Goal: Task Accomplishment & Management: Complete application form

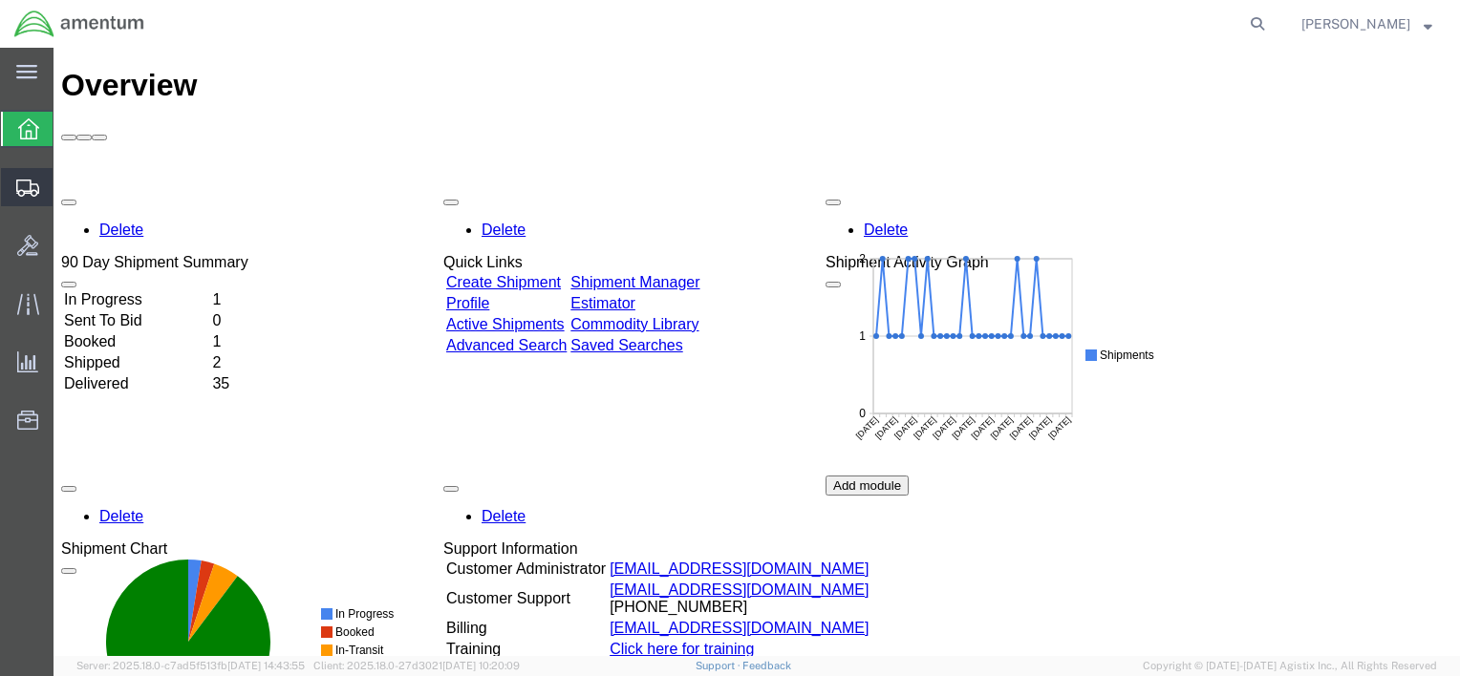
click at [40, 185] on div at bounding box center [27, 187] width 53 height 38
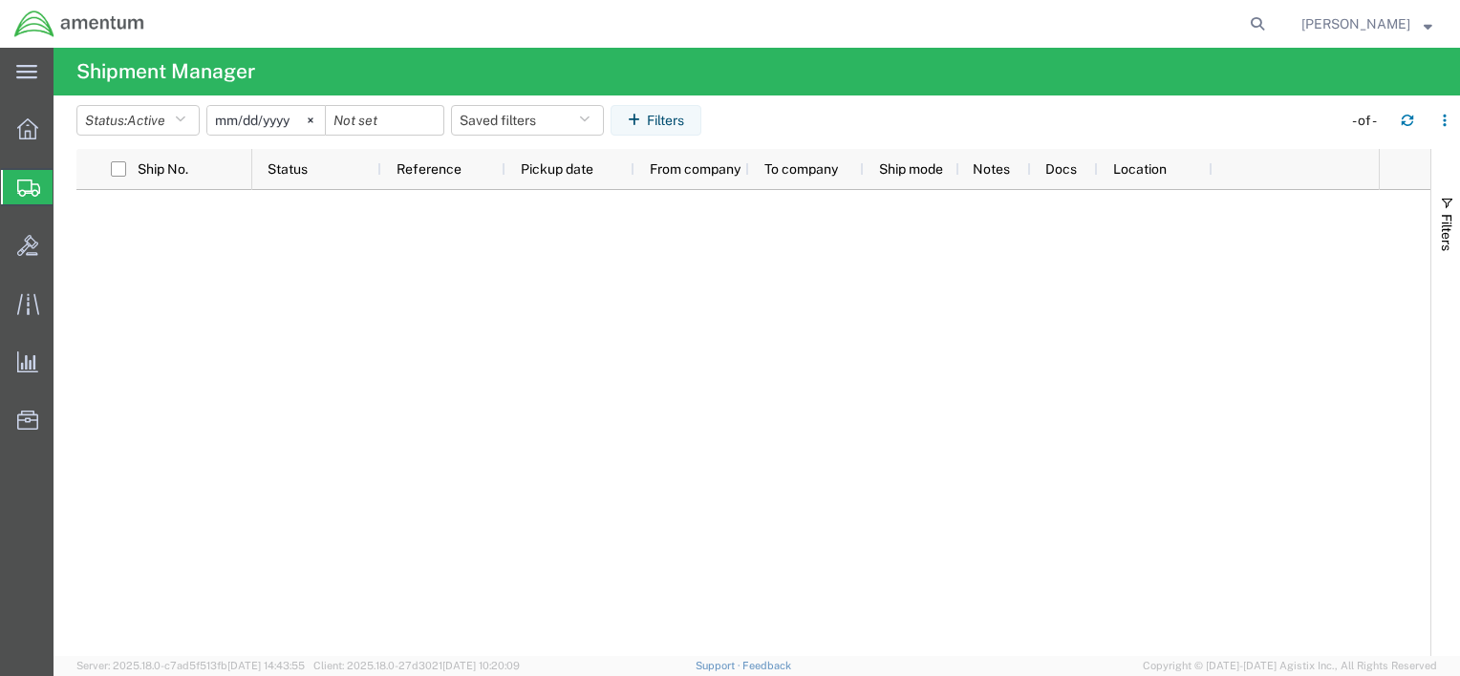
click at [0, 0] on span "Create Shipment" at bounding box center [0, 0] width 0 height 0
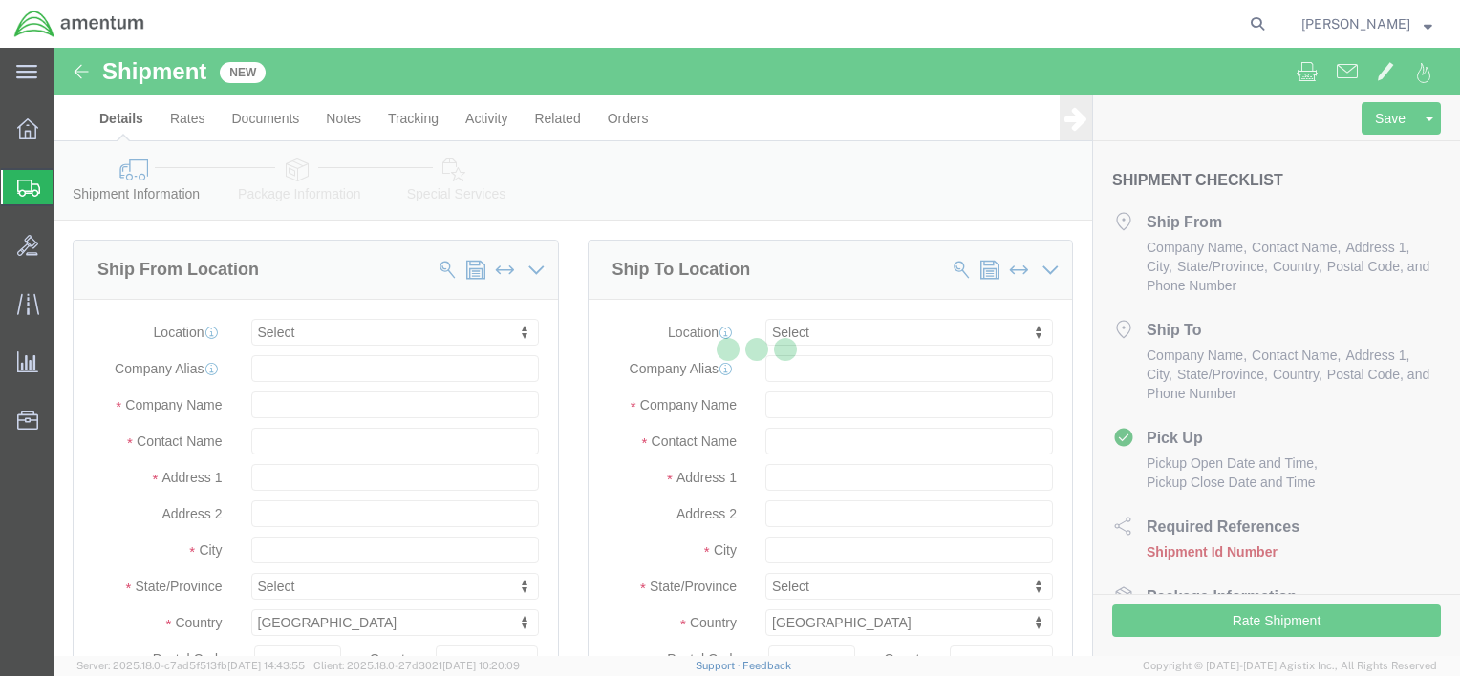
select select
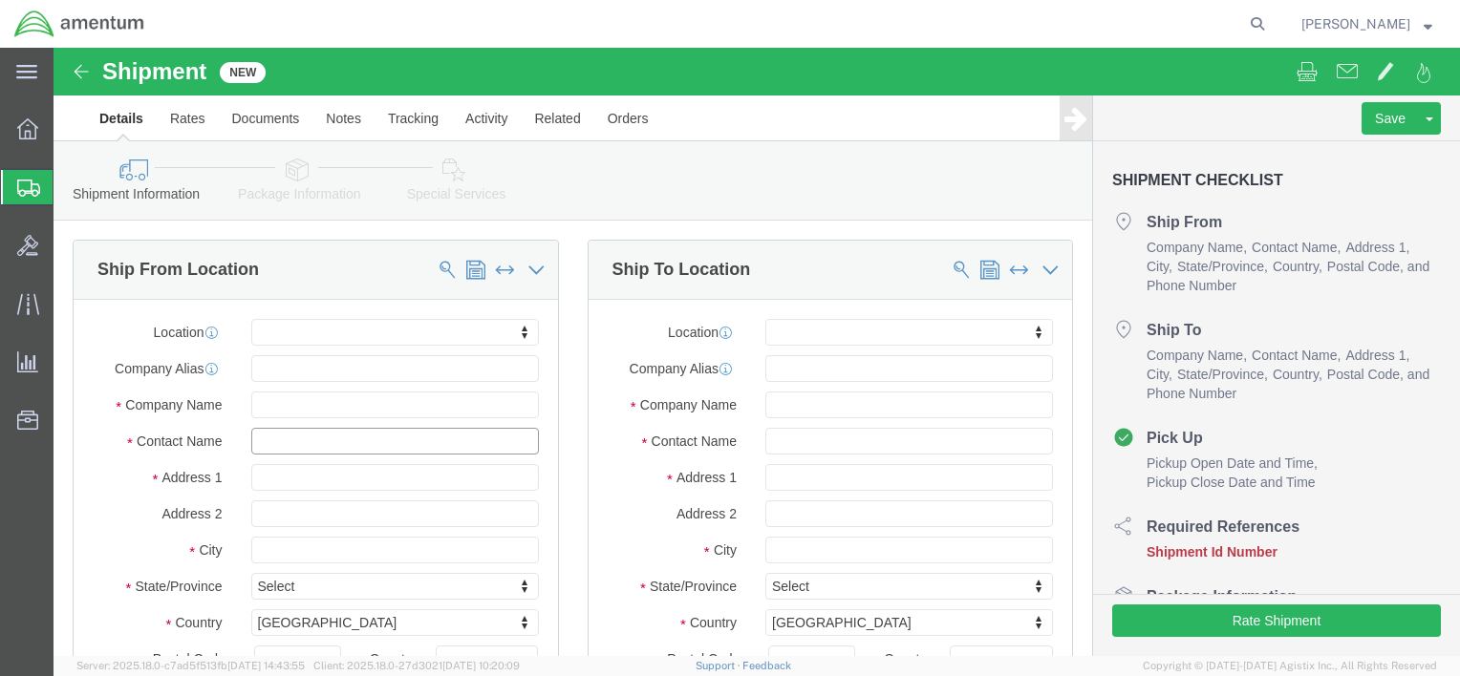
click input "text"
type input "[PERSON_NAME]"
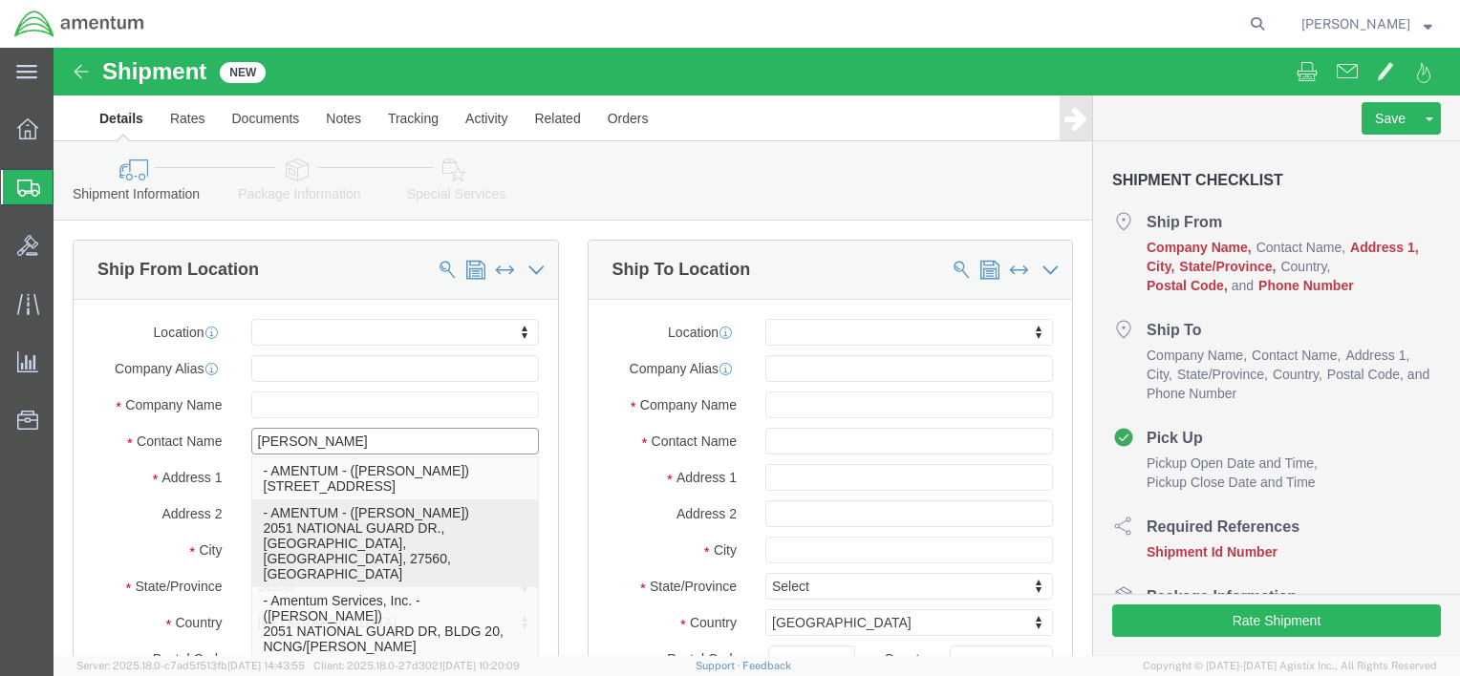
click p "- AMENTUM - ([PERSON_NAME]) [STREET_ADDRESS]"
select select "NC"
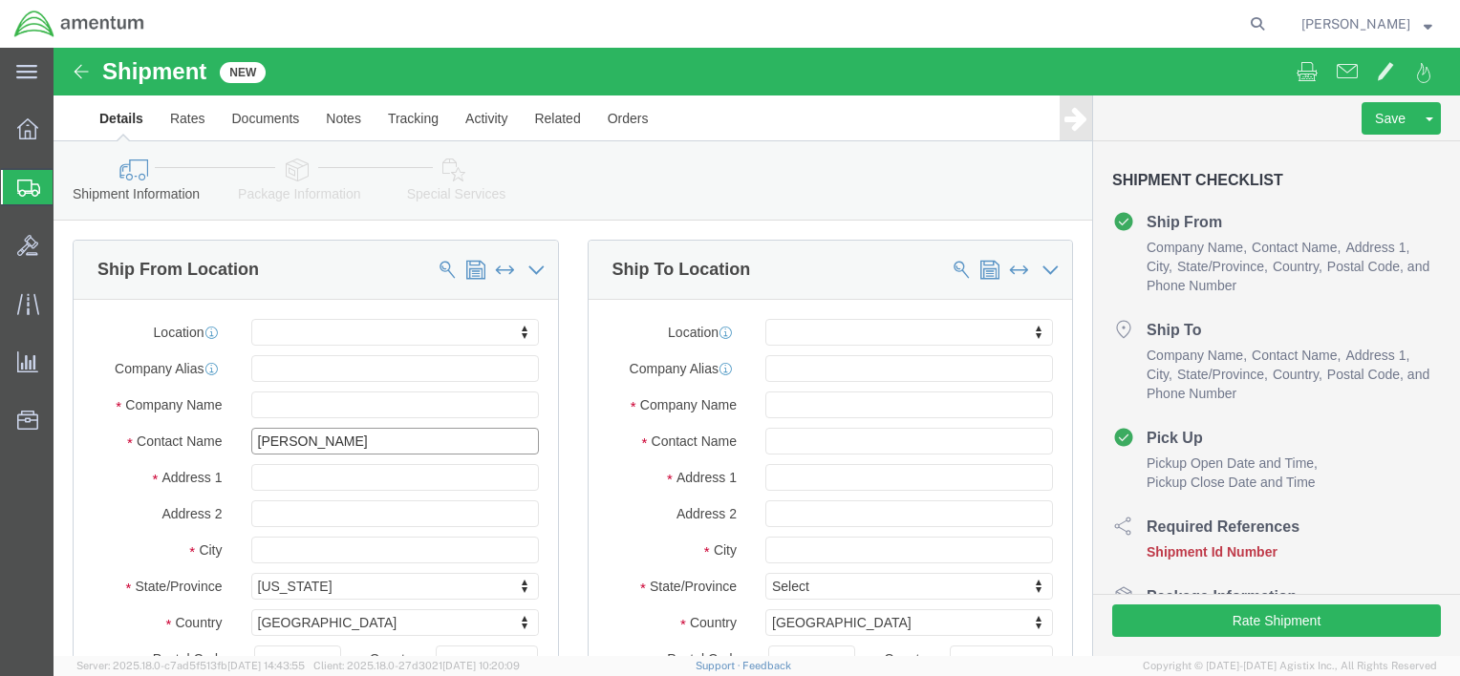
type input "[PERSON_NAME]"
click input "text"
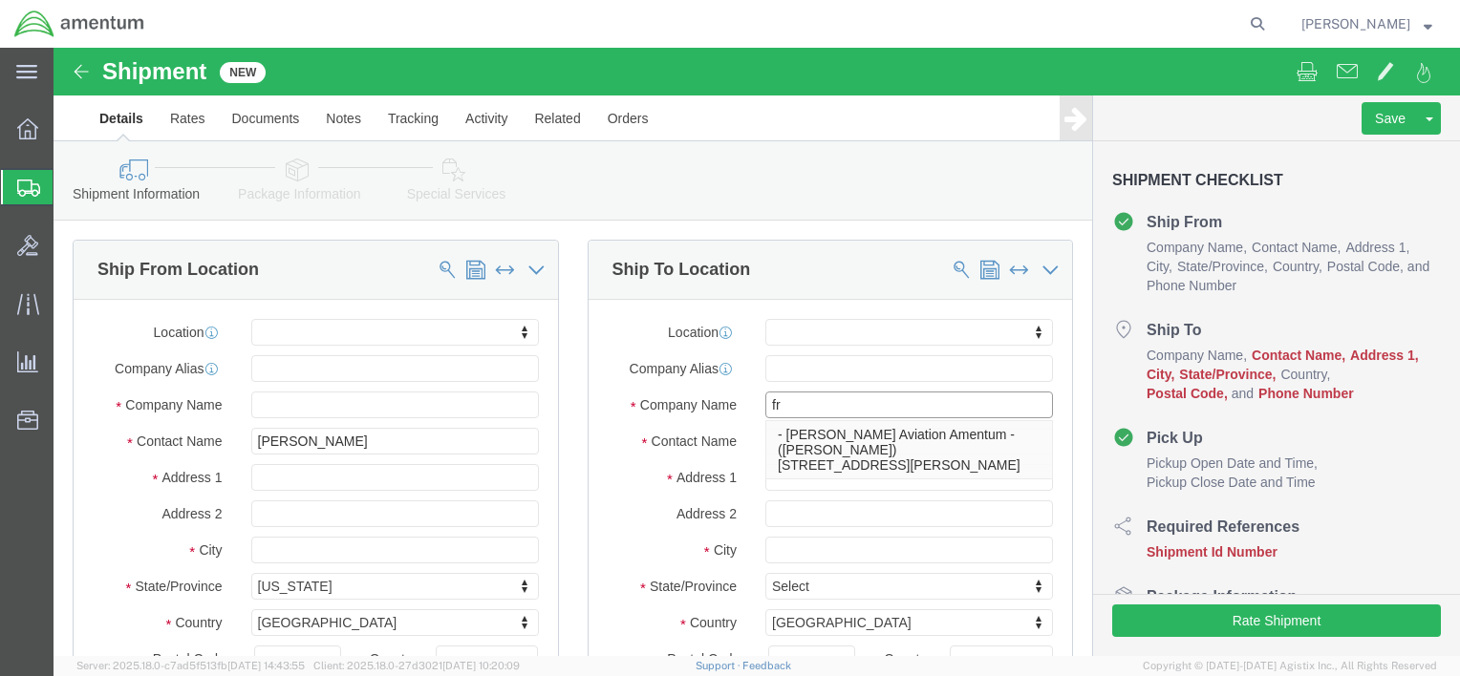
type input "f"
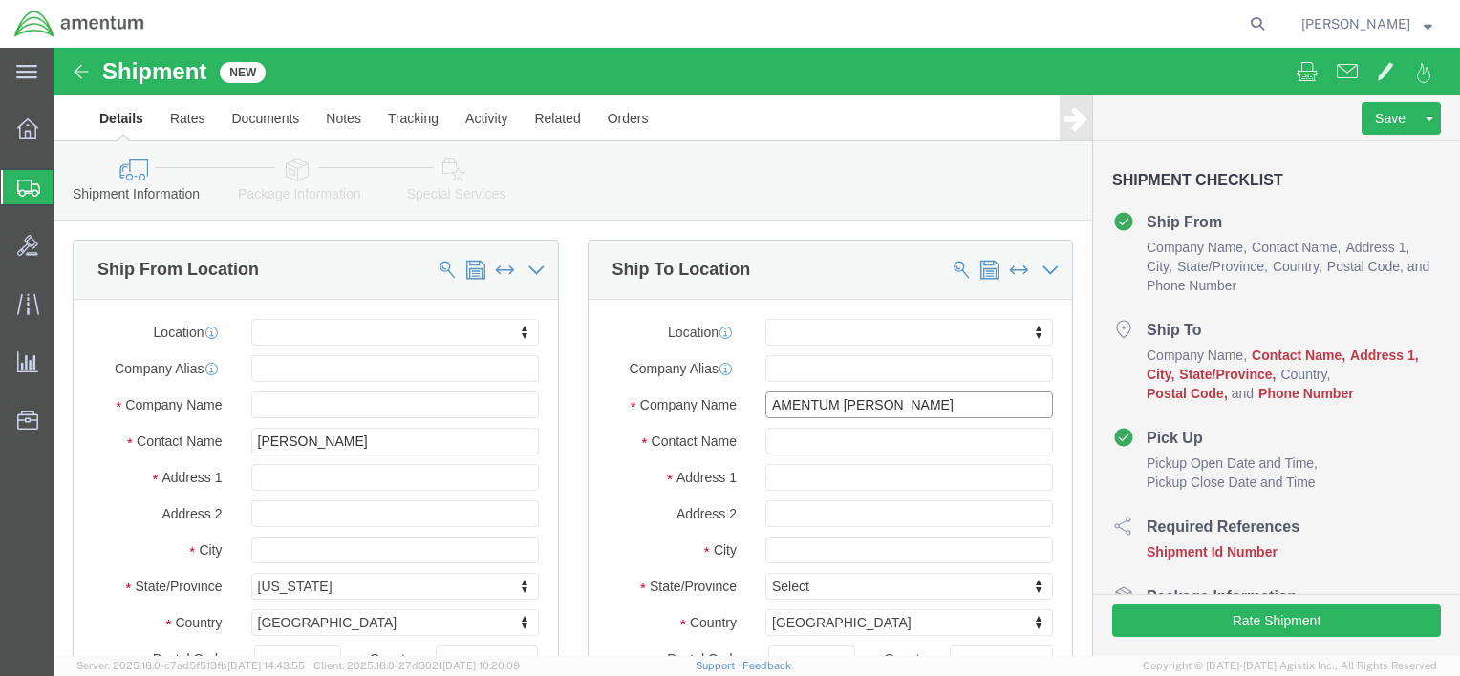
type input "AMENTUM [PERSON_NAME]"
click input "text"
type input "[PERSON_NAME]"
click input "text"
type input "460 [GEOGRAPHIC_DATA]"
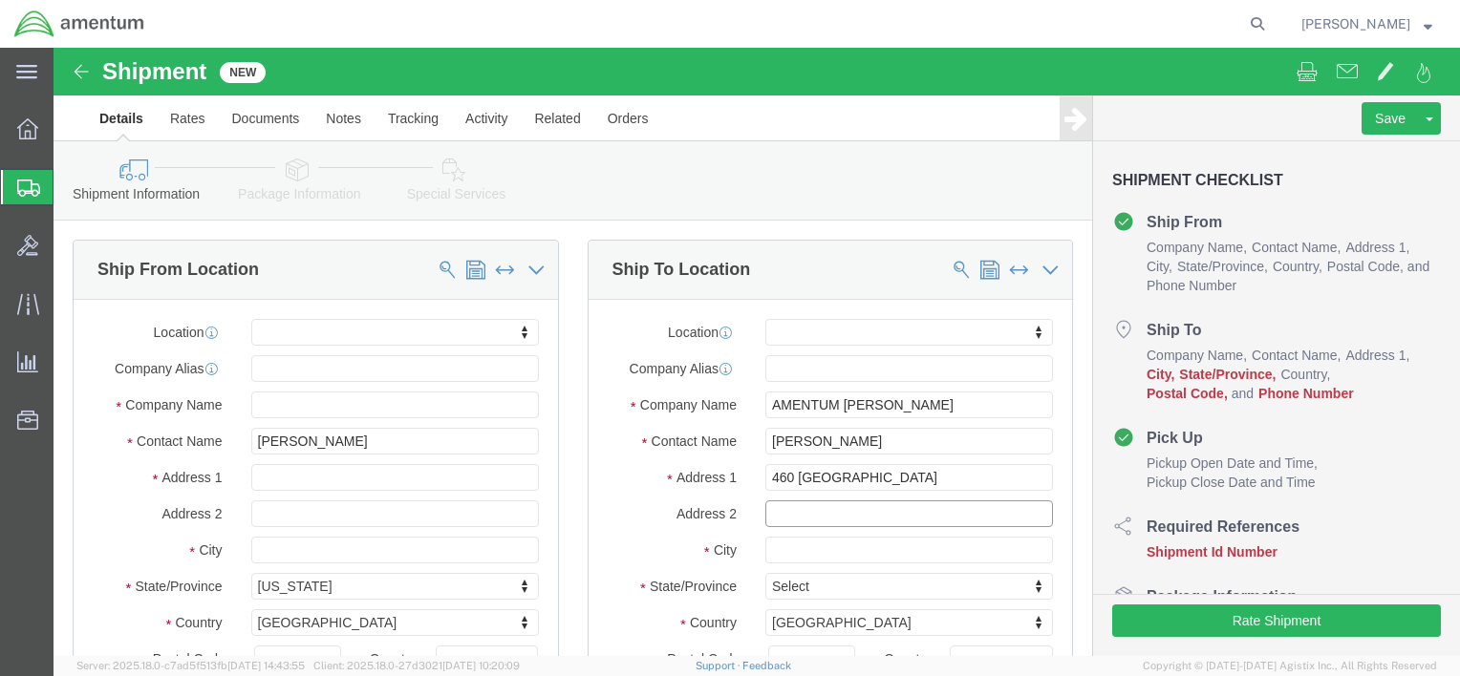
click input "text"
type input "APT 429"
click input "text"
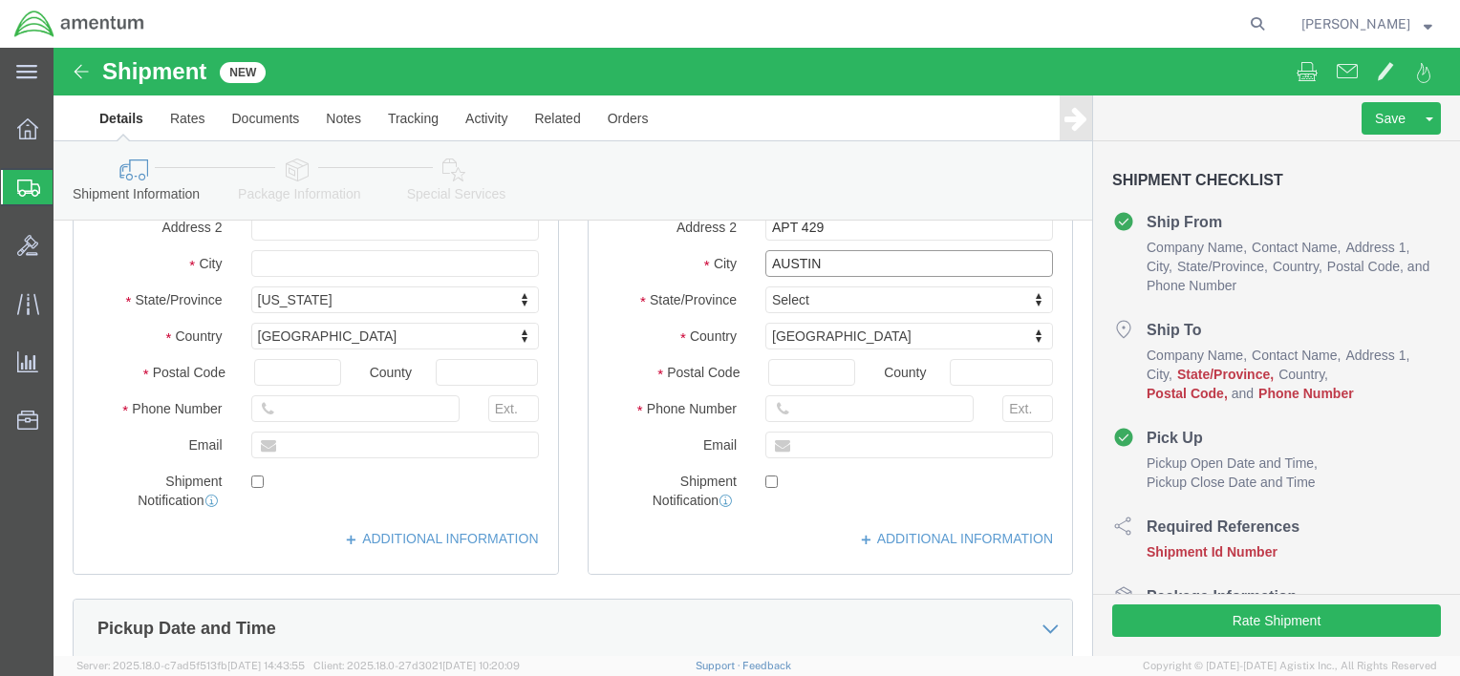
scroll to position [191, 0]
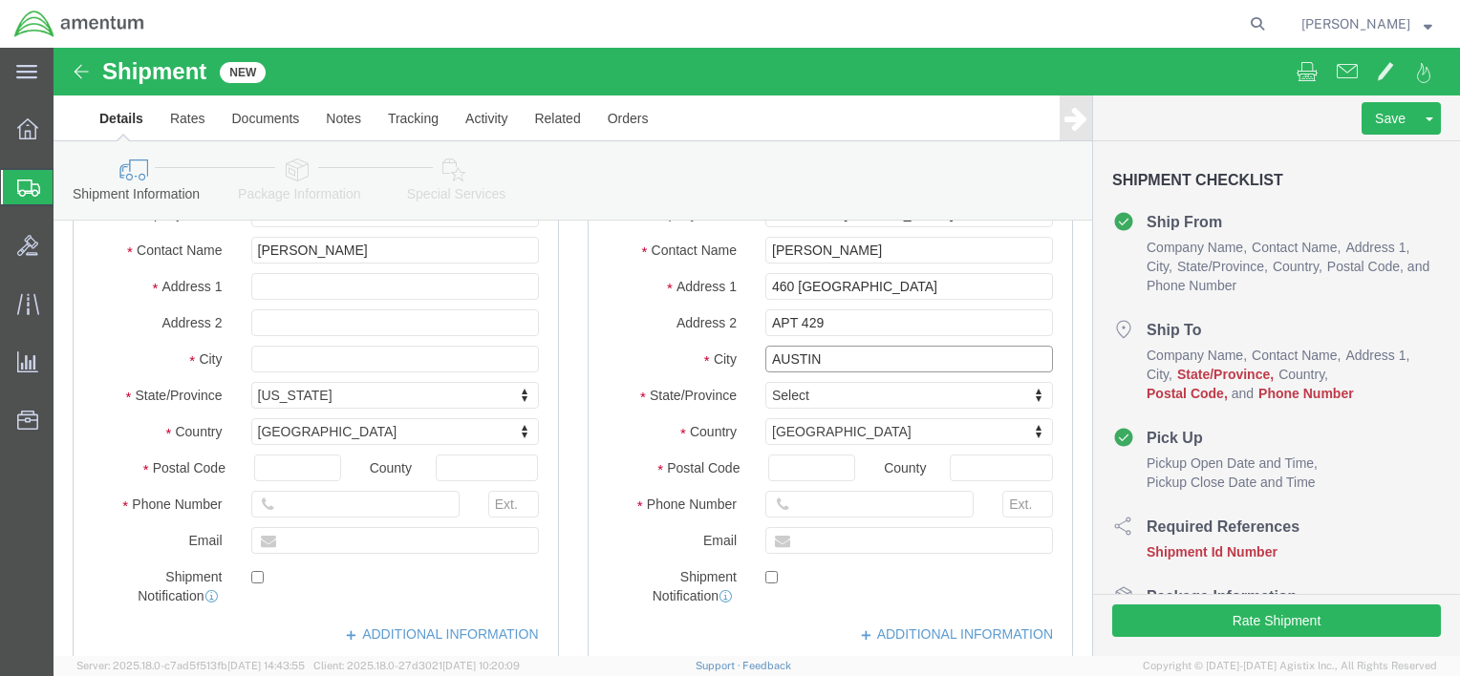
type input "AUSTIN"
type input "[US_STATE]"
click input "Postal Code"
type input "78741-4368"
click input "text"
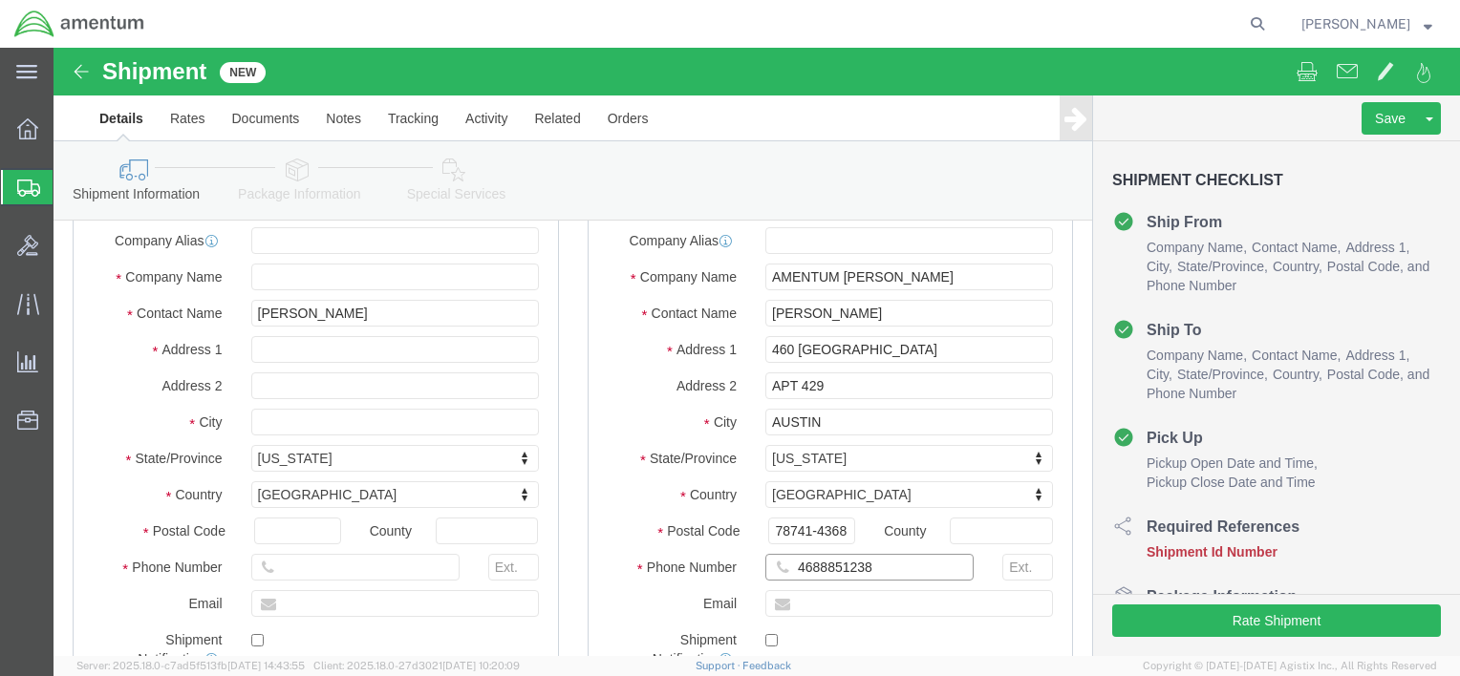
scroll to position [96, 0]
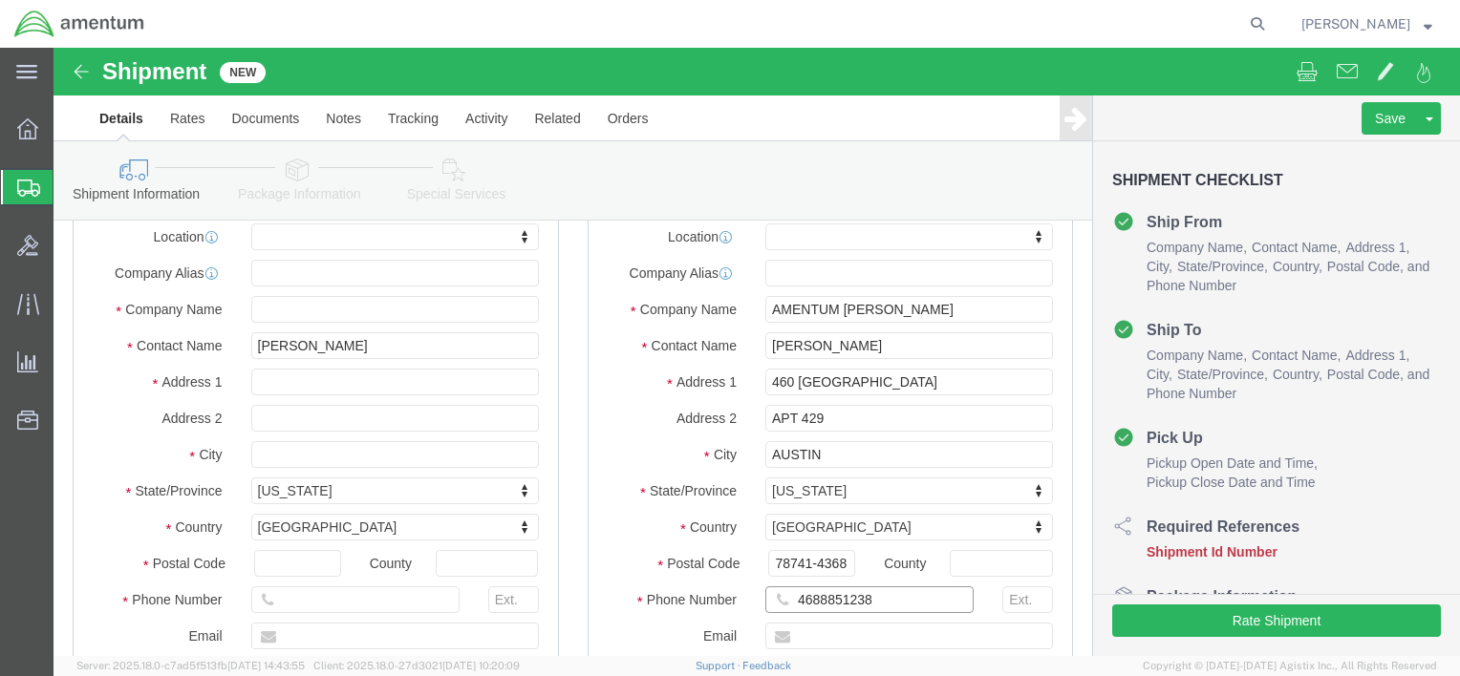
type input "4688851238"
click input "APT 429"
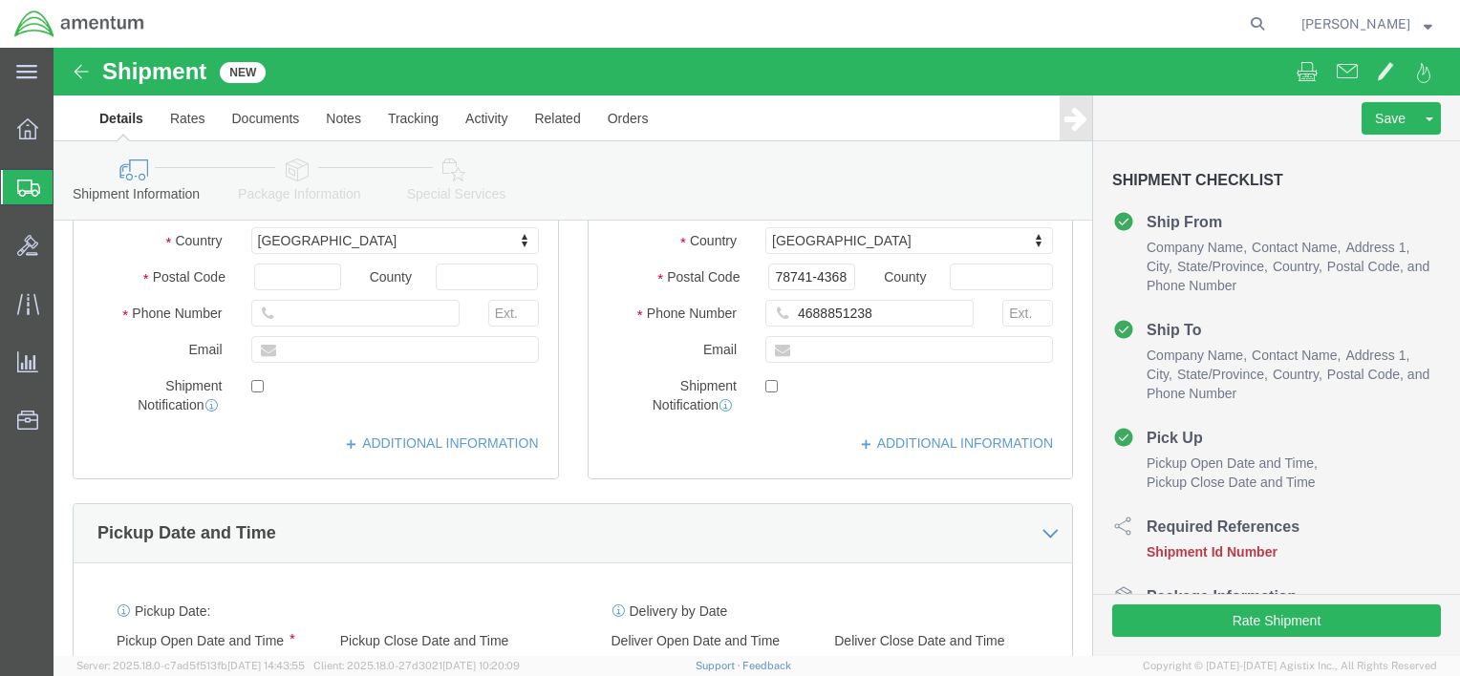
scroll to position [764, 0]
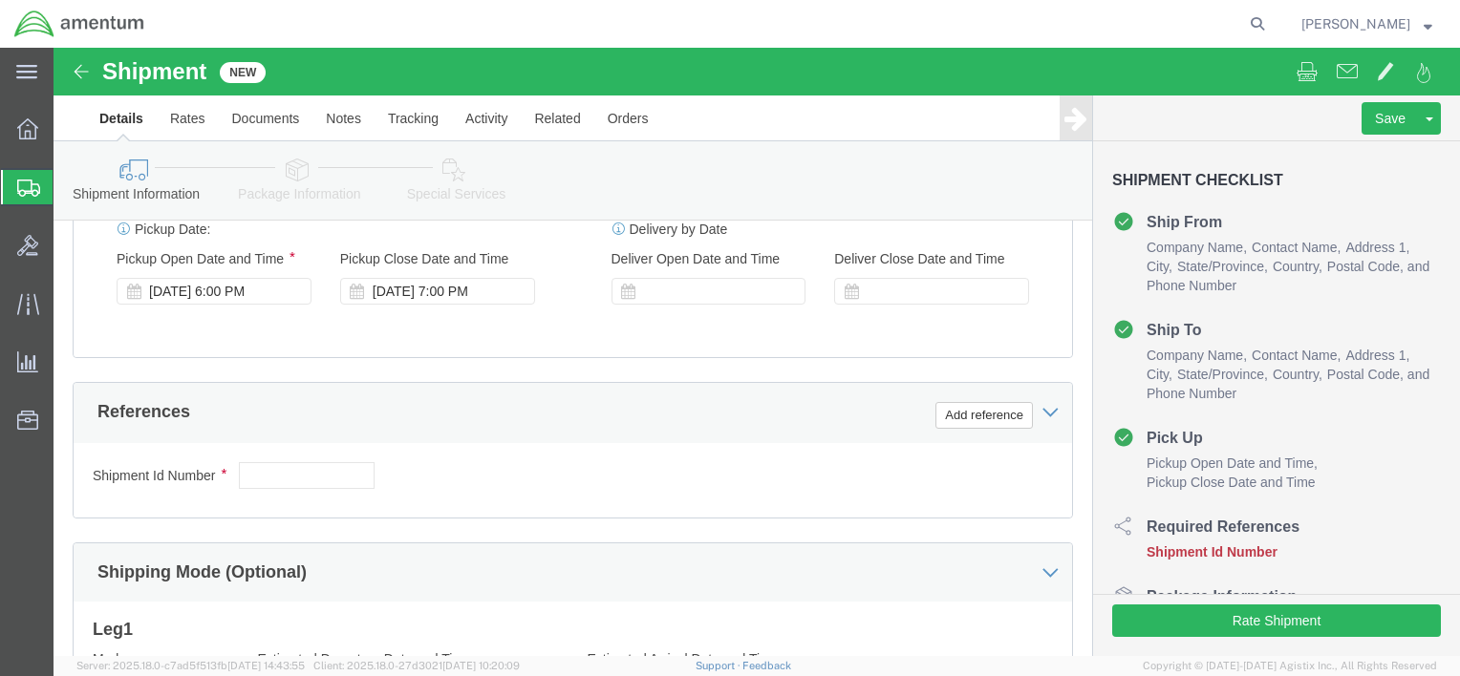
type input "APT 1429"
click input "text"
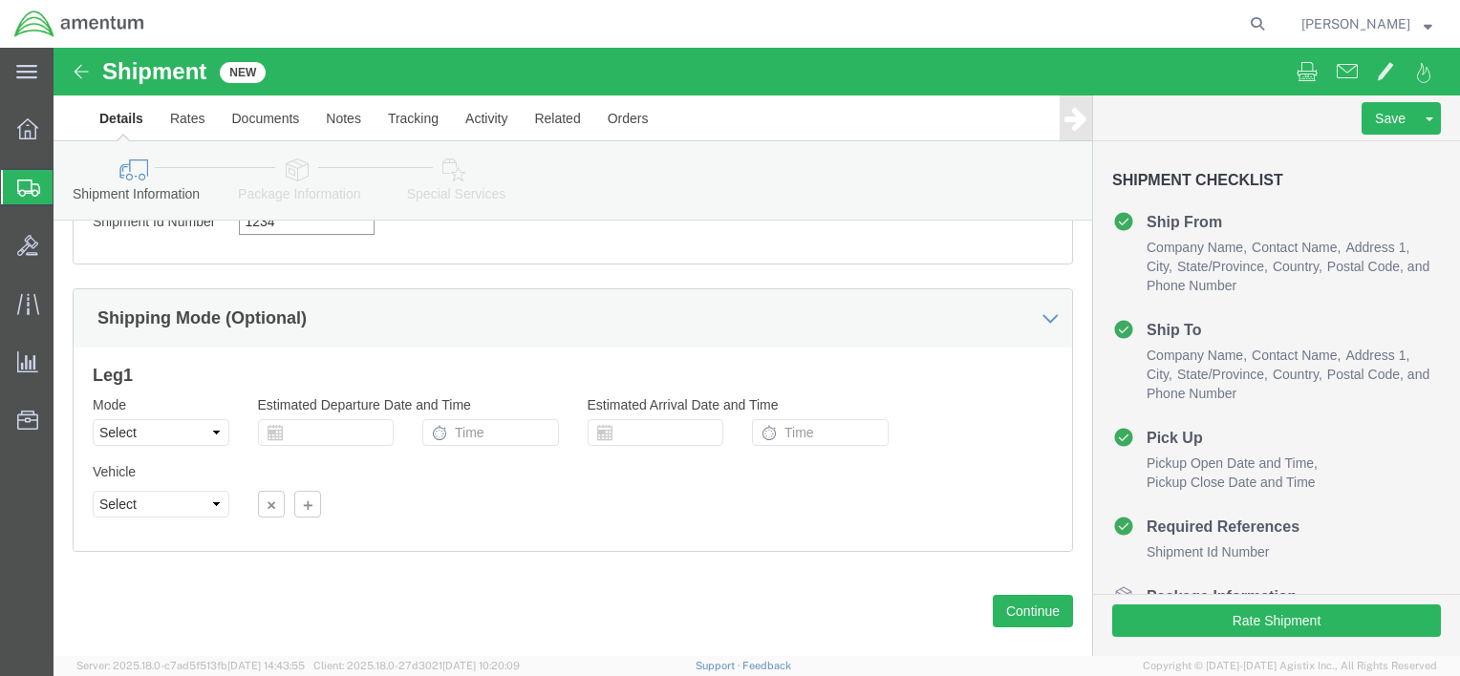
scroll to position [1048, 0]
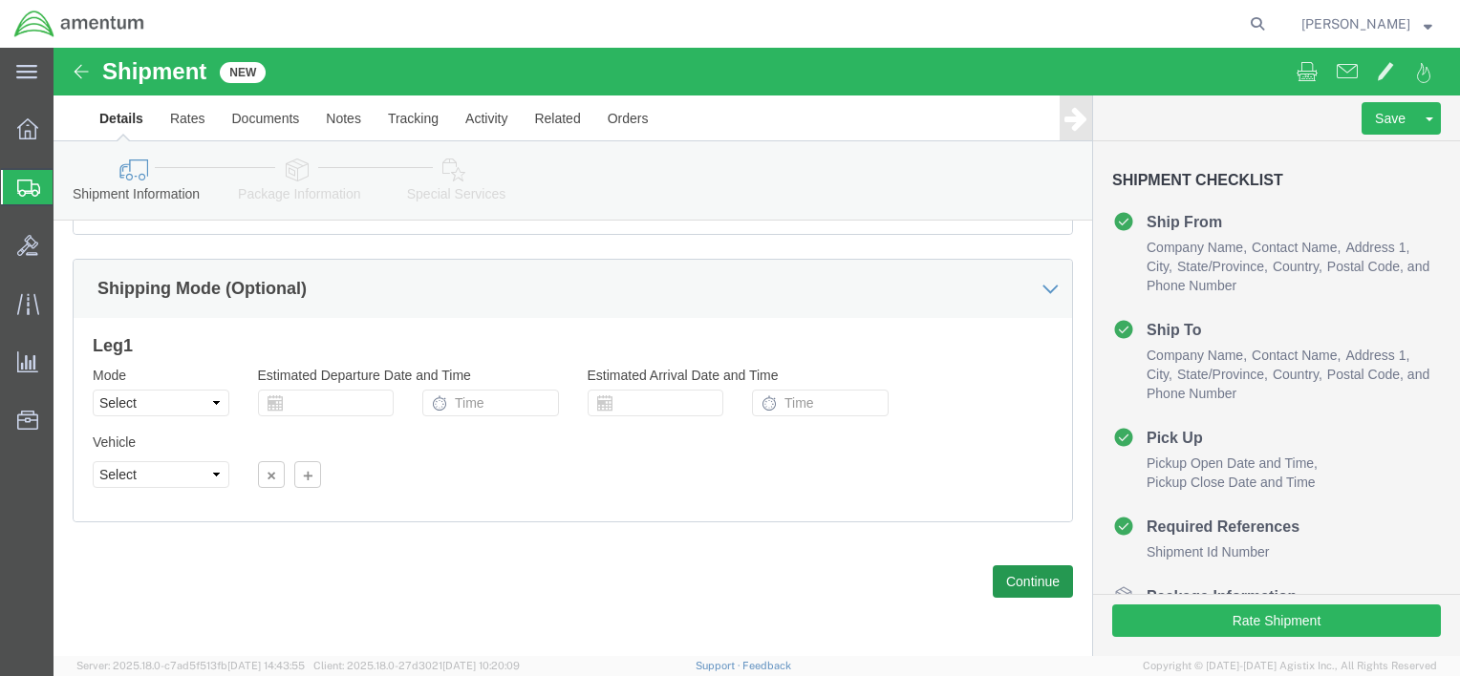
type input "1234"
click button "Continue"
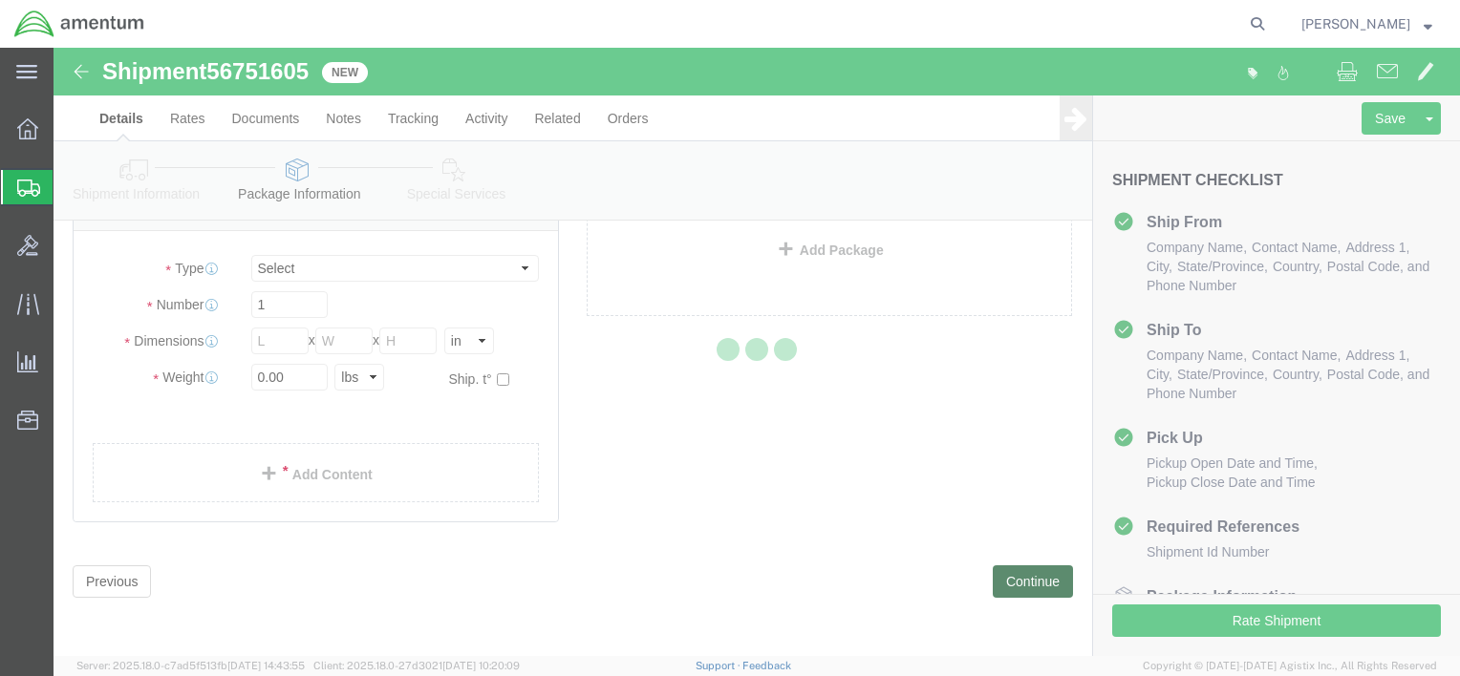
scroll to position [35, 0]
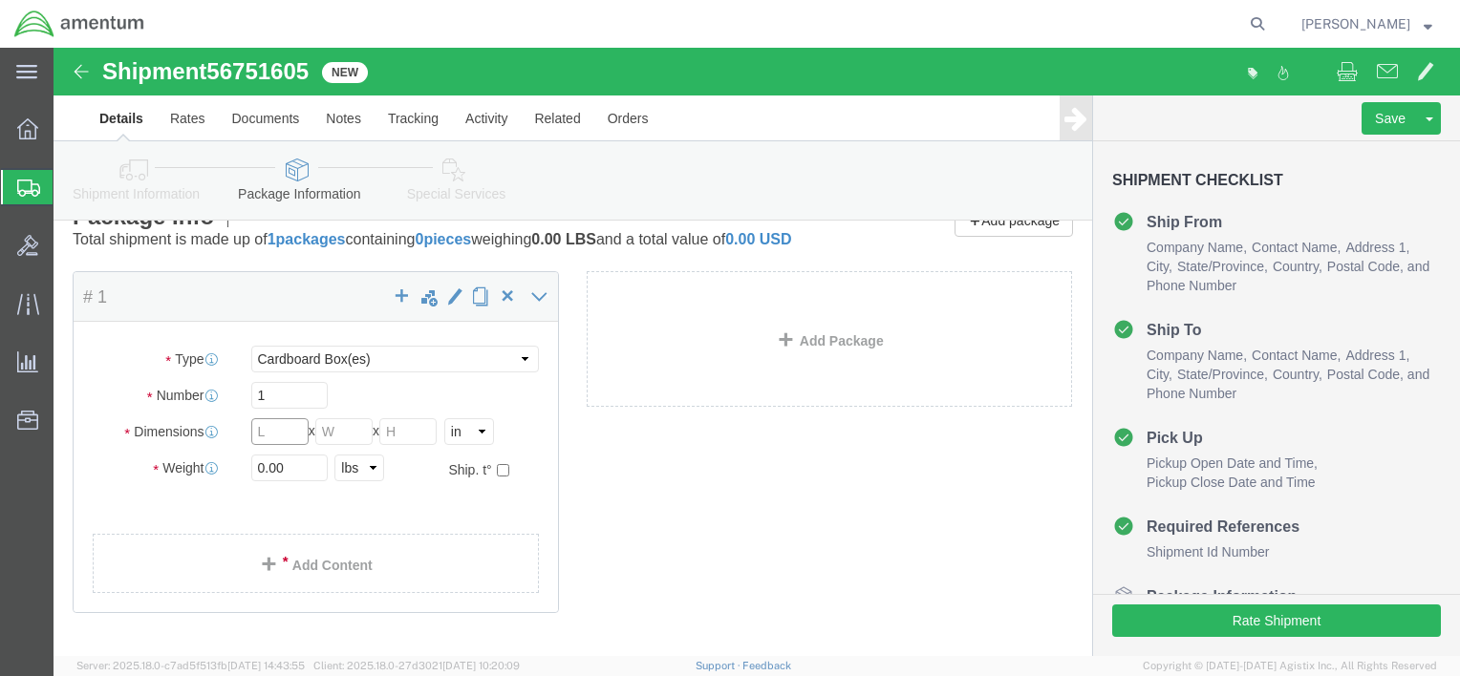
click input "text"
click select "Select BCK Boxes Bale(s) Basket(s) Bolt(s) Bottle(s) Buckets Bulk Bundle(s) Can…"
select select "ENV"
type input "9.50"
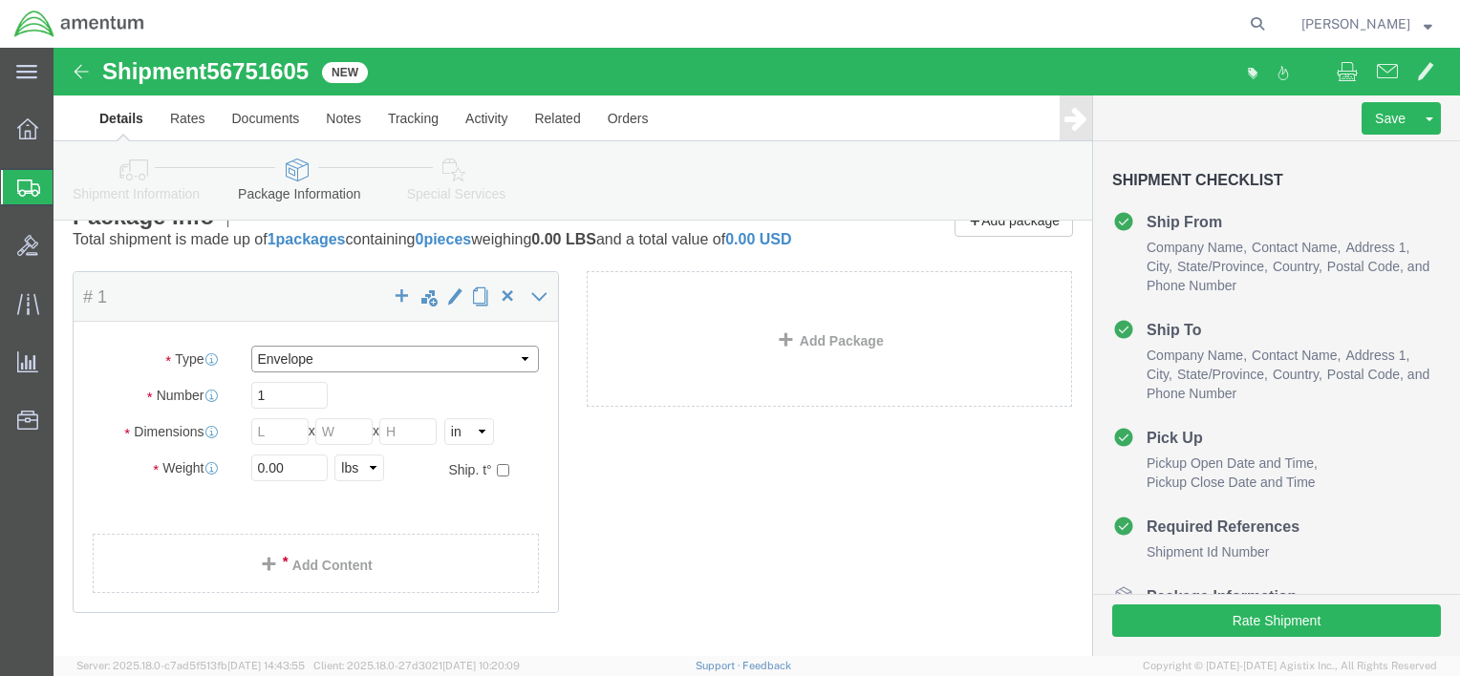
type input "12.50"
type input "0.25"
type input "1"
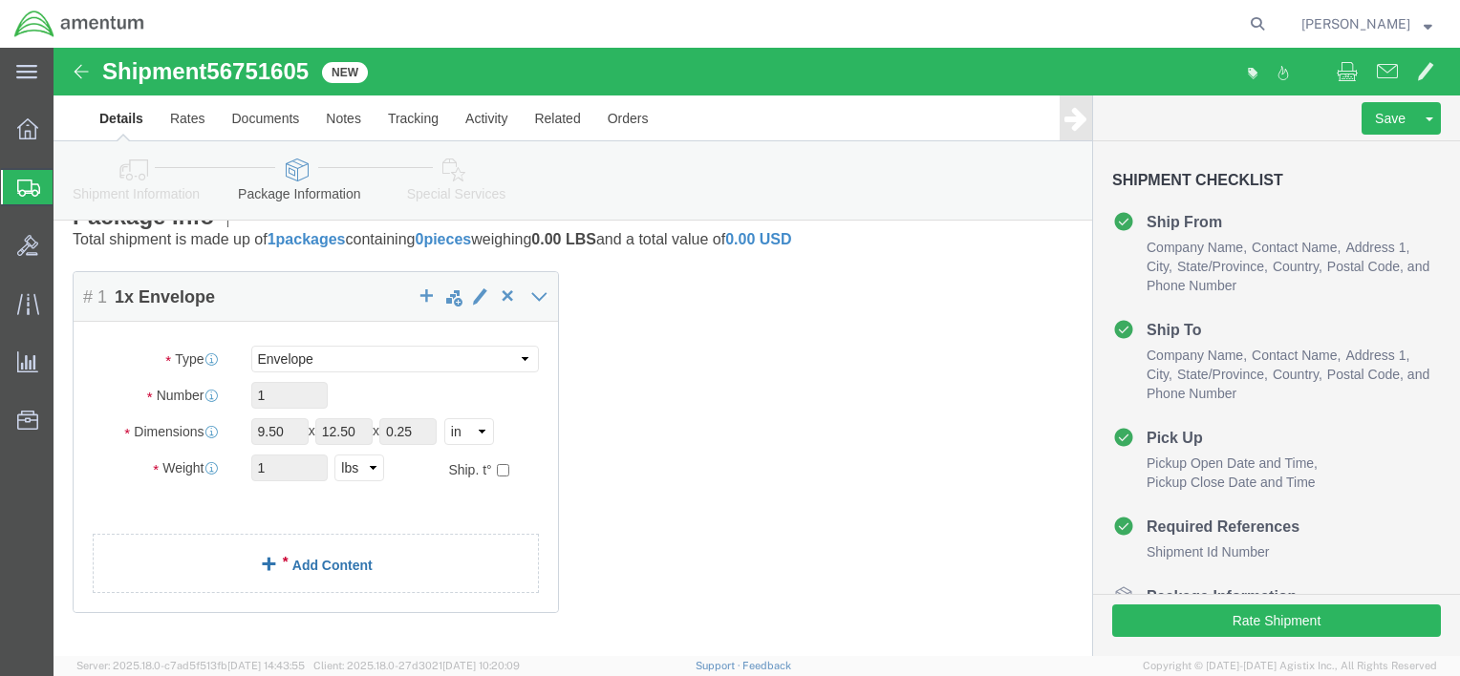
click link "Add Content"
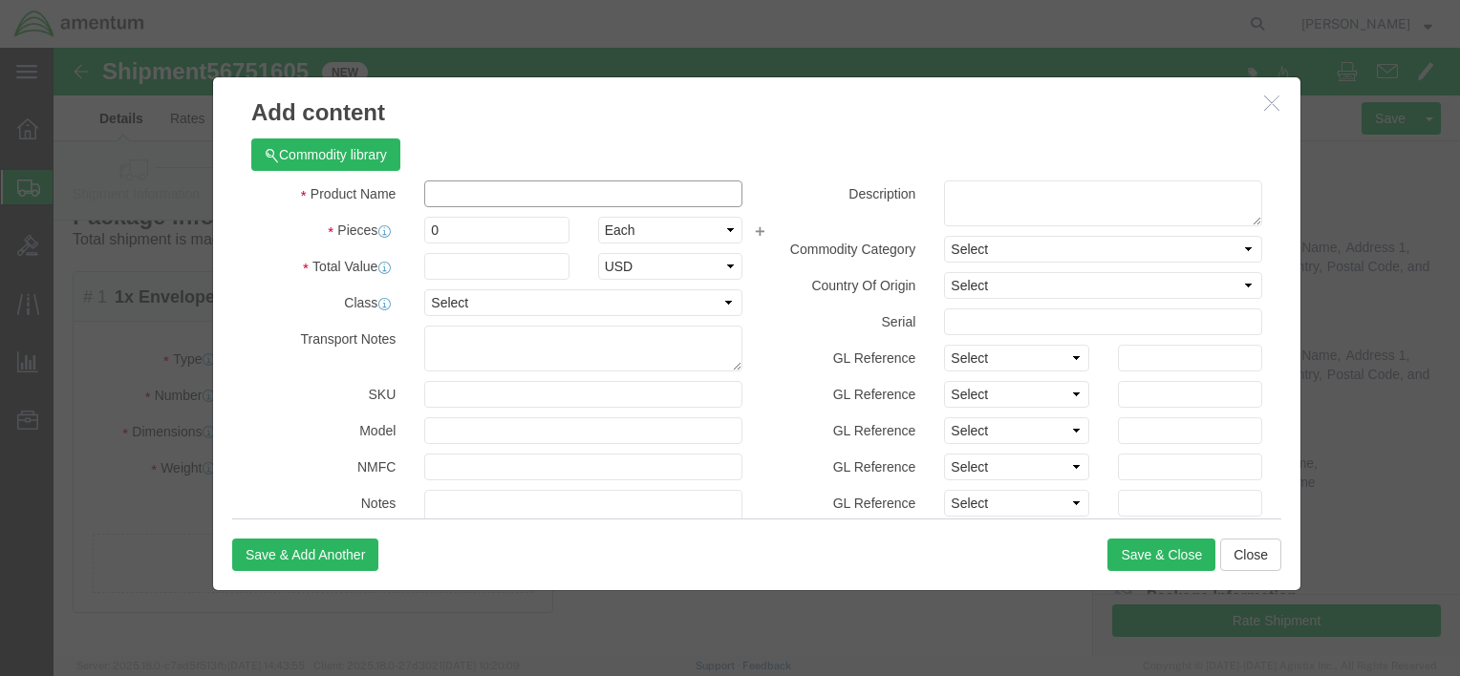
click input "text"
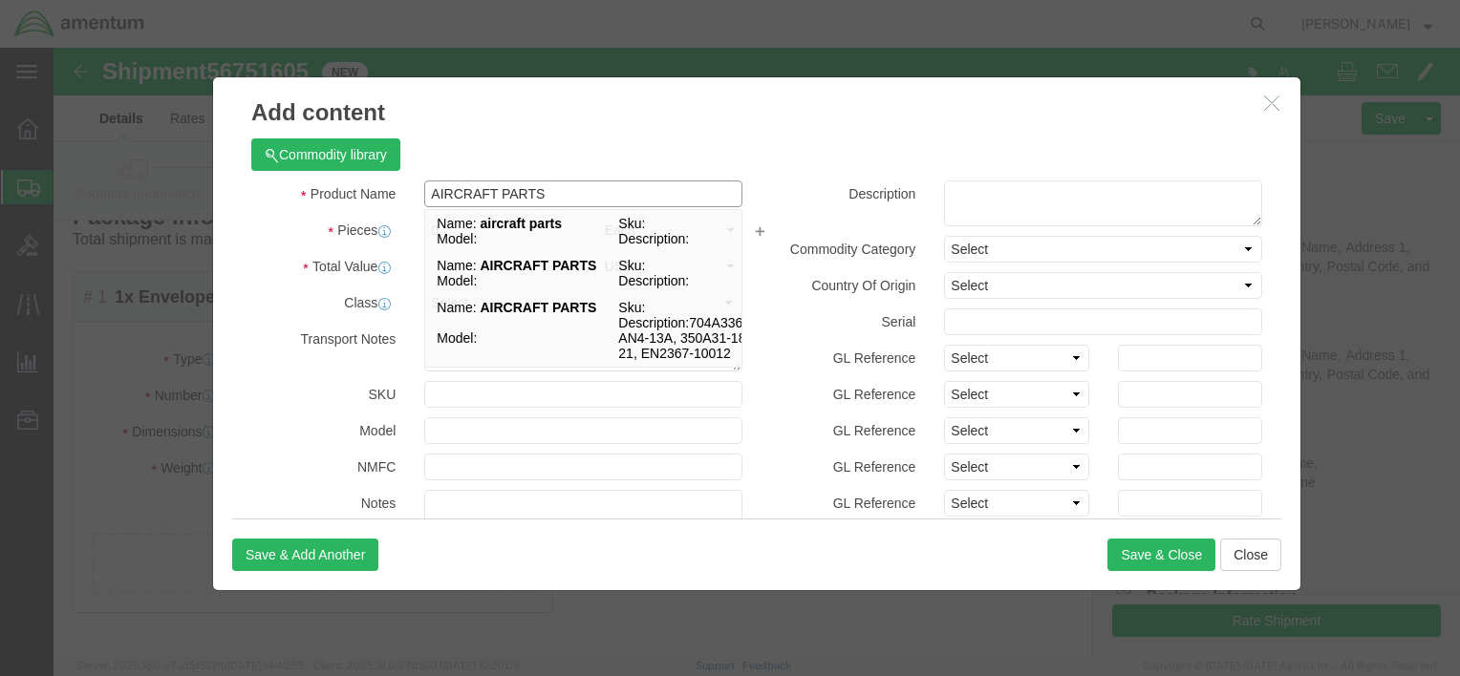
type input "AIRCRAFT PARTS"
click div "Total Value Select ADP AED AFN ALL AMD AOA ARS ATS AUD AWG AZN BAM BBD BDT BGL …"
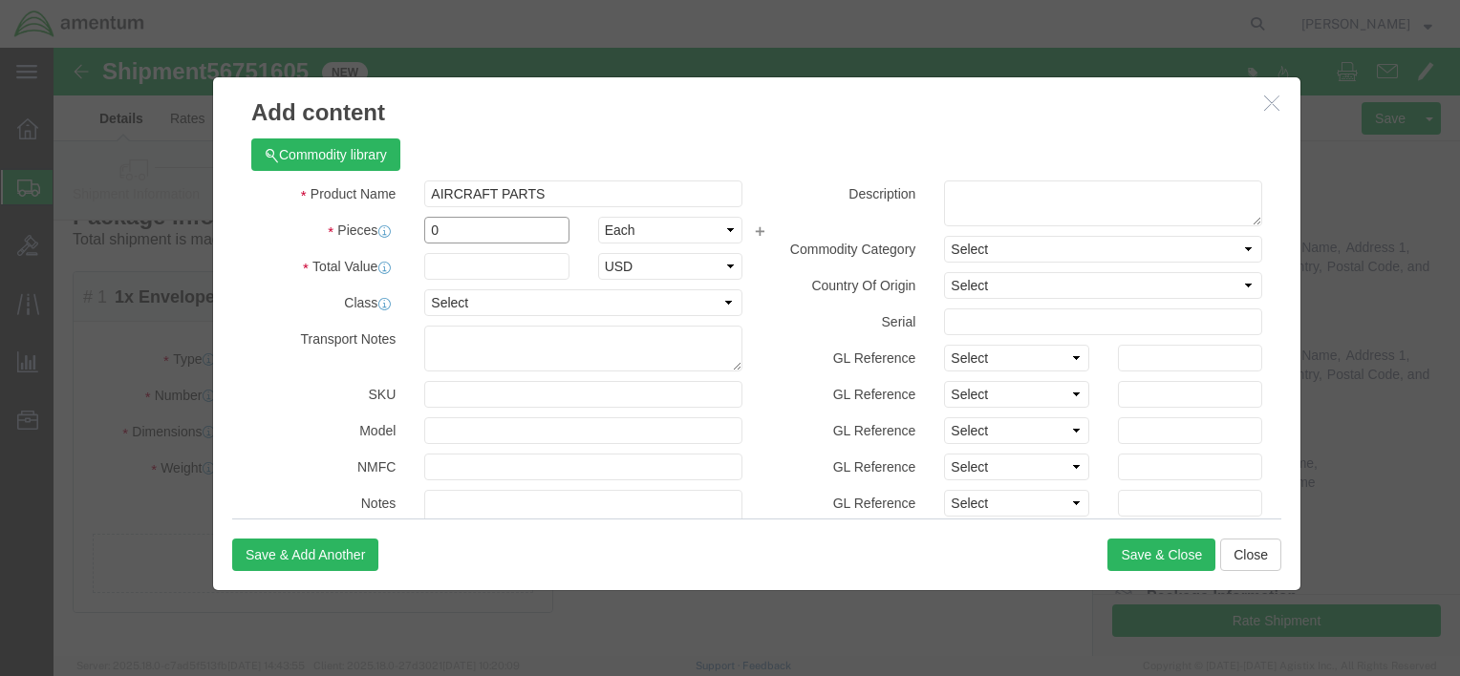
click input "0"
type input "1"
click label "Class"
click input "text"
type input "500"
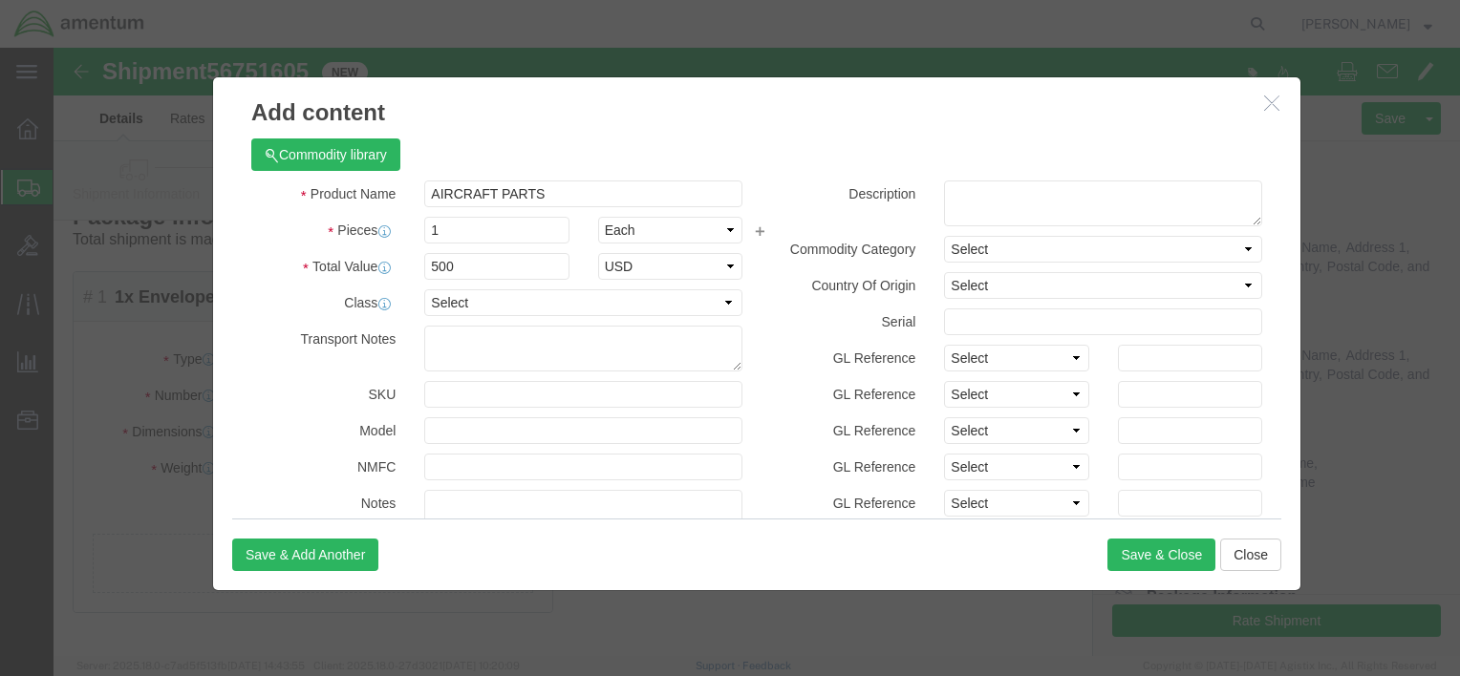
click label "Class"
click button "Save & Close"
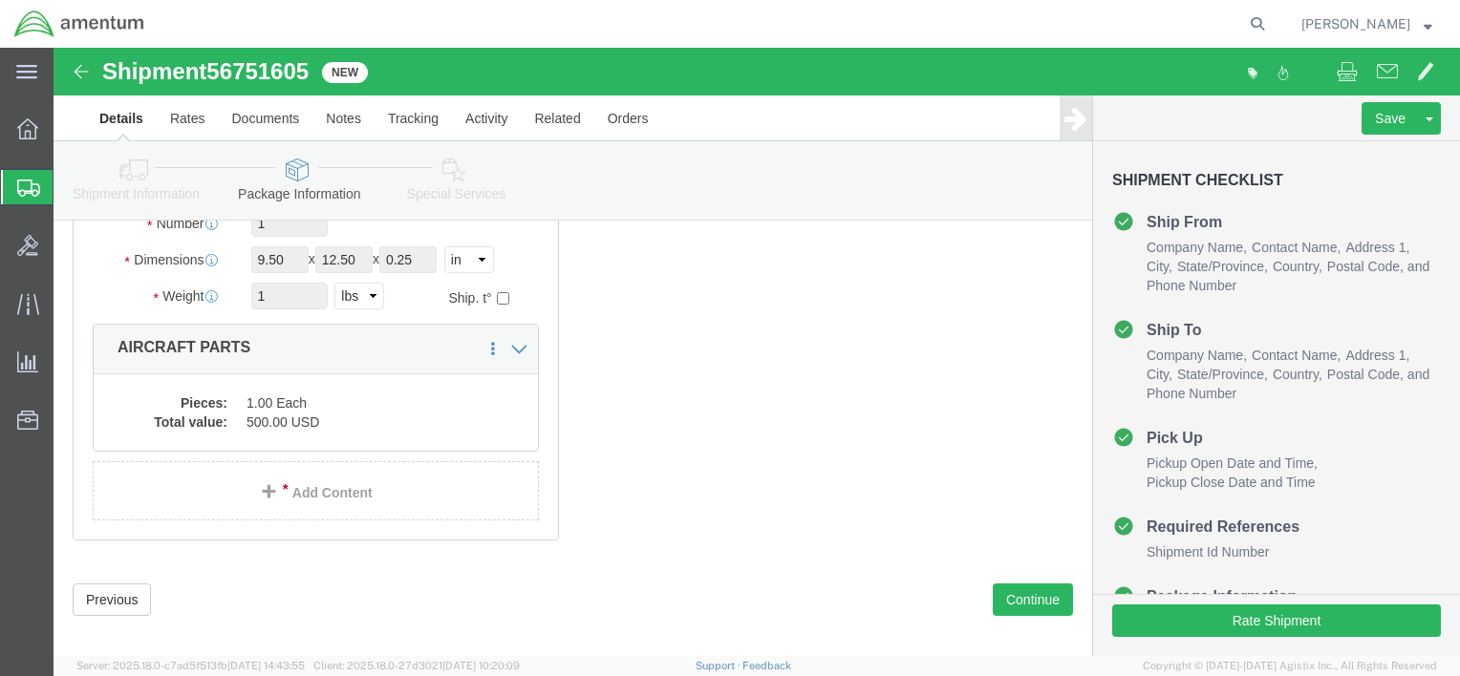
scroll to position [226, 0]
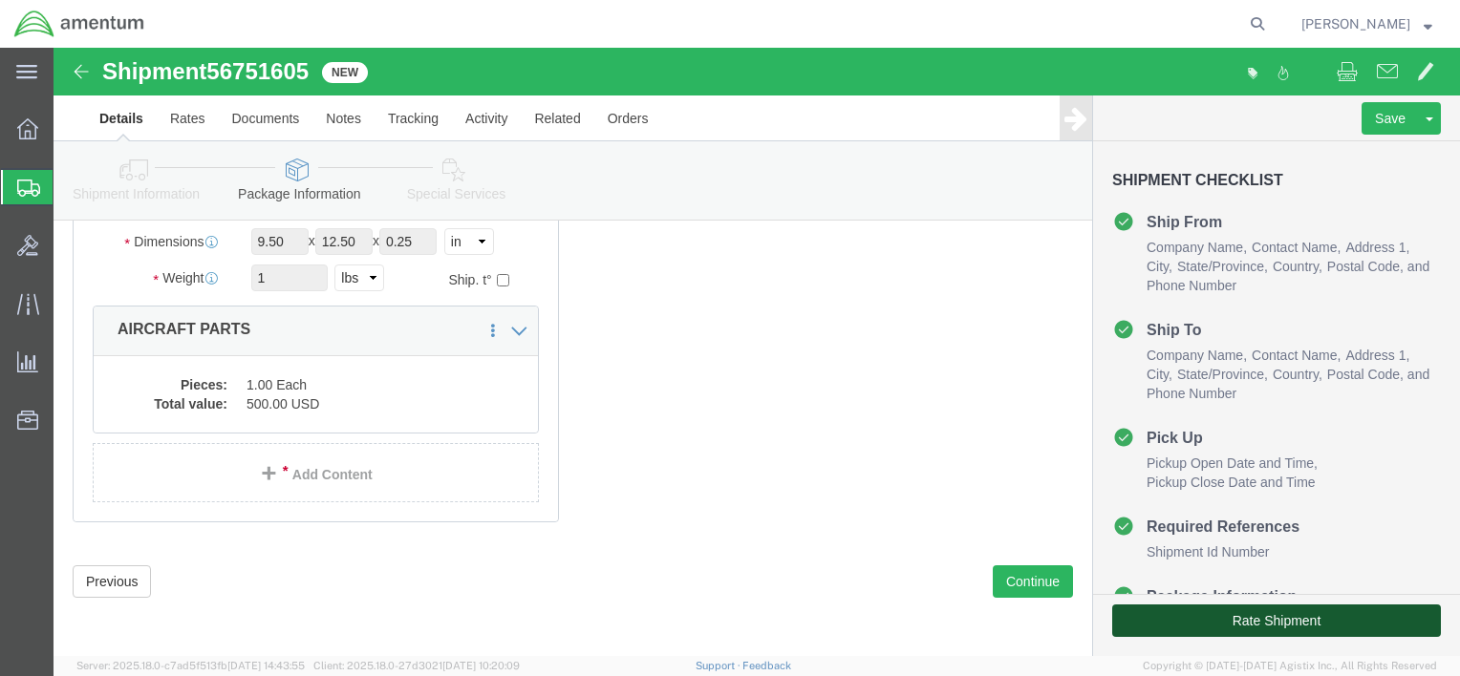
click button "Rate Shipment"
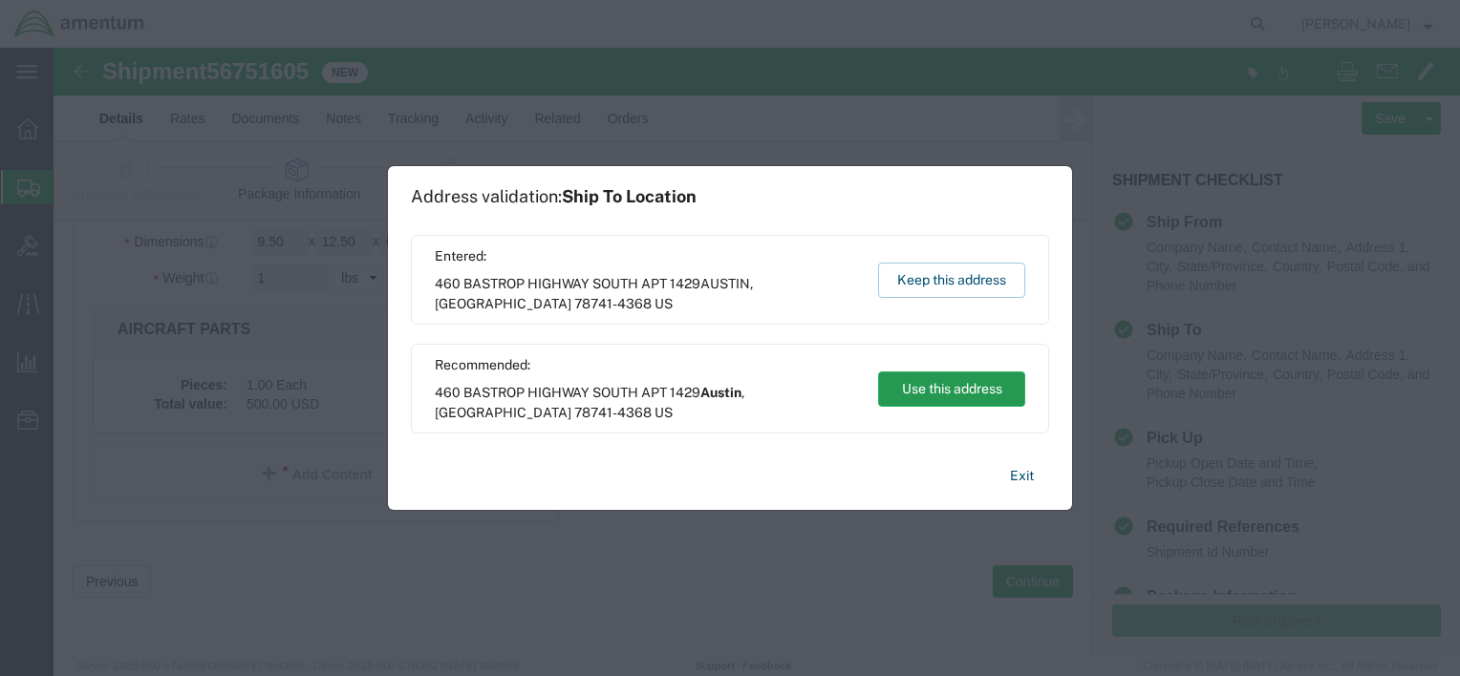
click at [916, 386] on button "Use this address" at bounding box center [951, 389] width 147 height 35
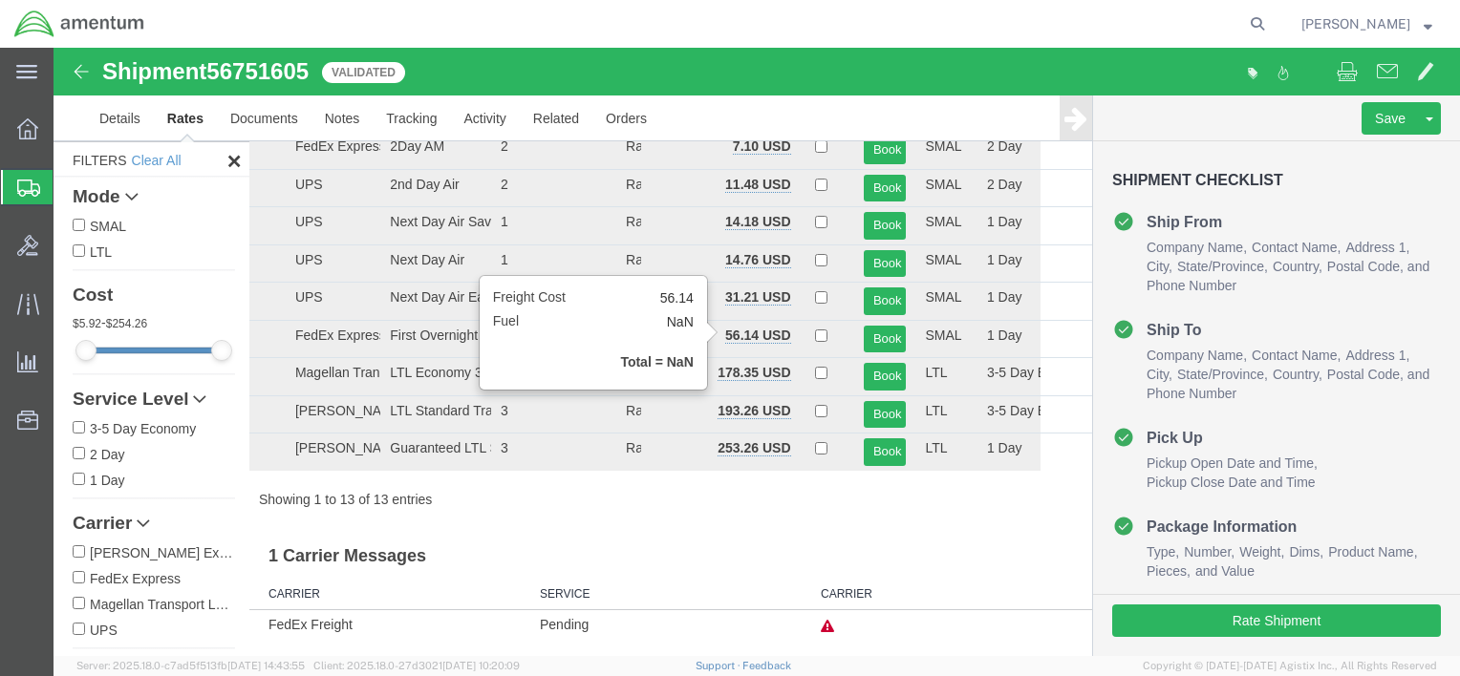
scroll to position [0, 0]
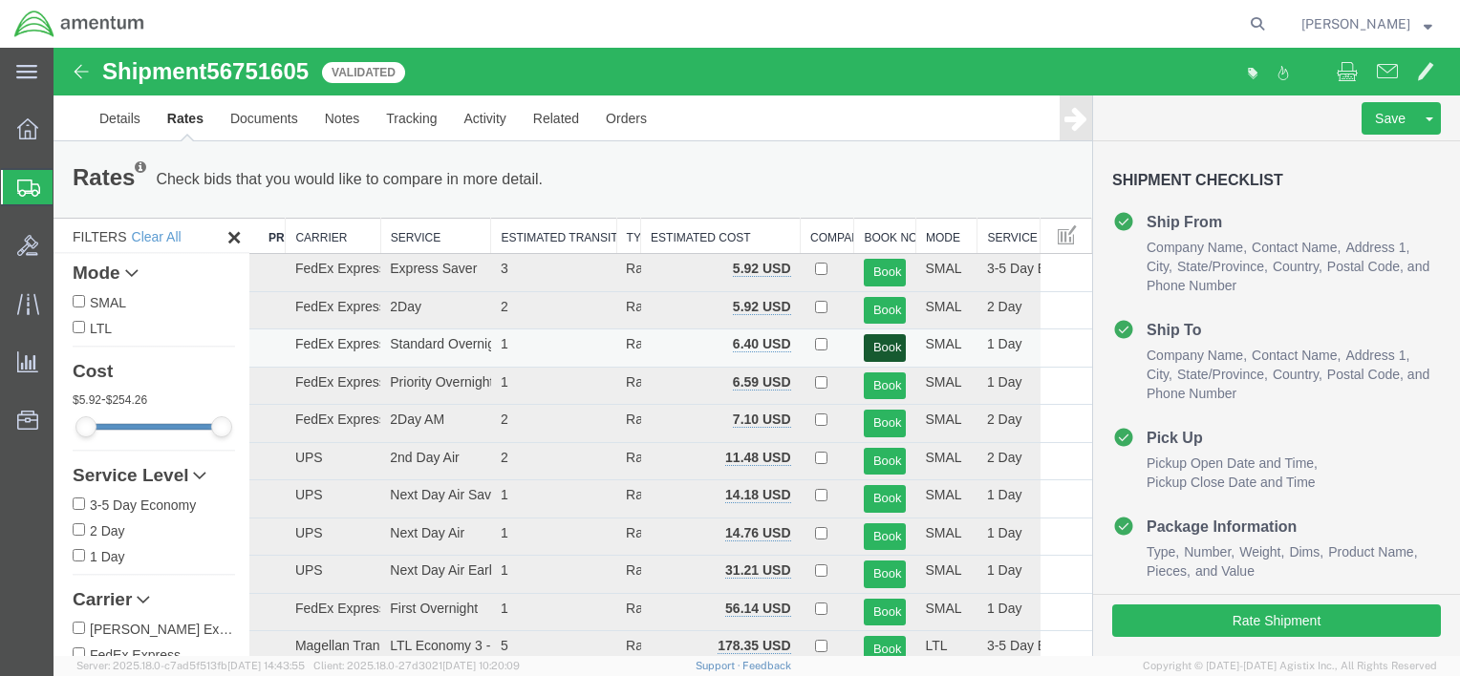
click at [870, 350] on button "Book" at bounding box center [885, 348] width 43 height 28
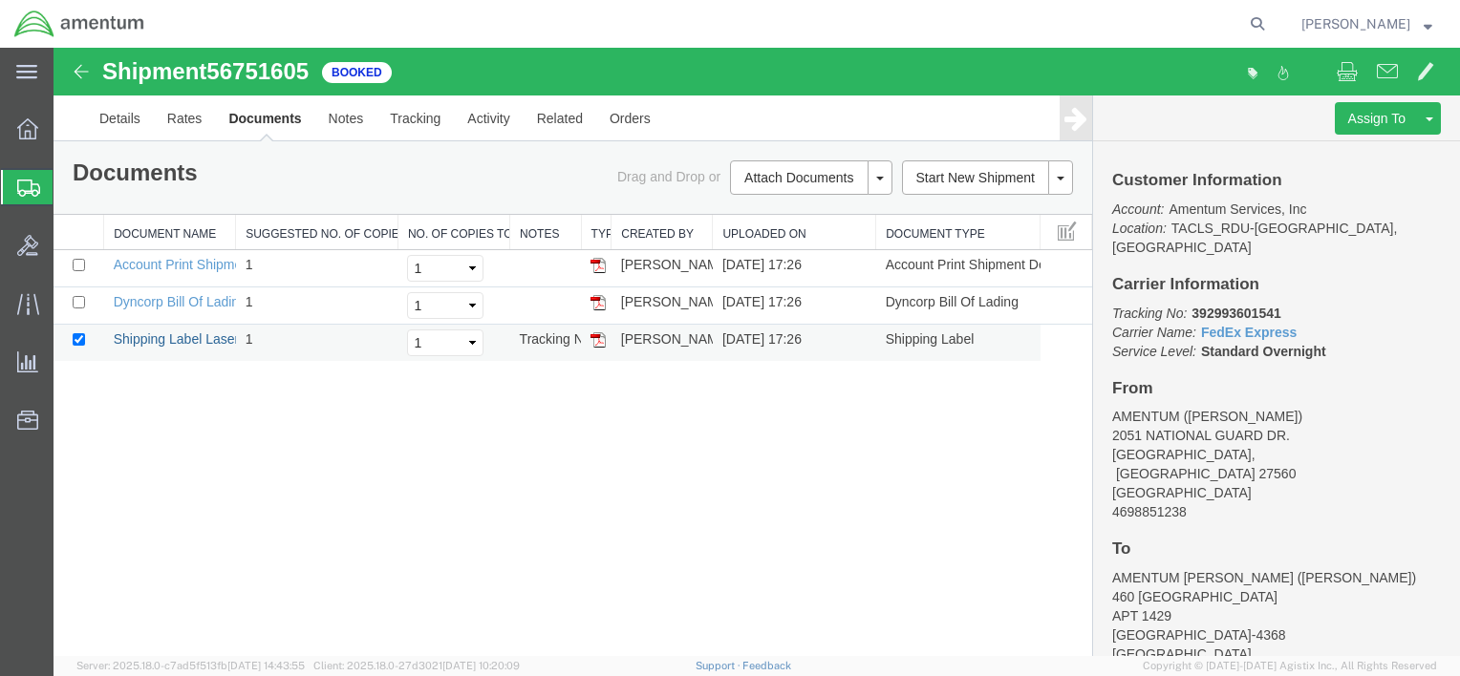
drag, startPoint x: 218, startPoint y: 340, endPoint x: 460, endPoint y: 344, distance: 242.7
click at [218, 340] on link "Shipping Label Laser" at bounding box center [177, 338] width 126 height 15
